Goal: Transaction & Acquisition: Purchase product/service

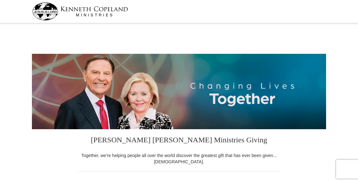
select select "VA"
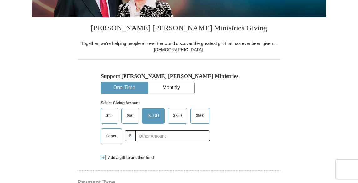
scroll to position [113, 0]
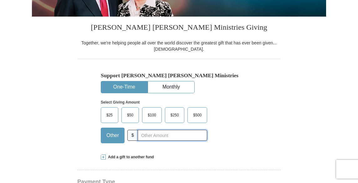
click at [154, 134] on input "text" at bounding box center [173, 135] width 70 height 11
type input "135"
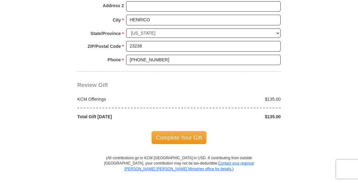
scroll to position [501, 0]
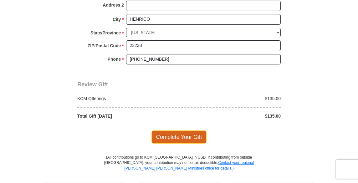
click at [200, 136] on span "Complete Your Gift" at bounding box center [179, 137] width 55 height 13
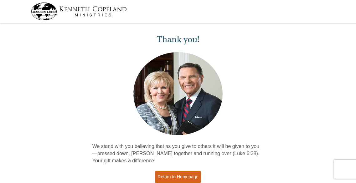
click at [178, 175] on link "Return to Homepage" at bounding box center [178, 177] width 46 height 12
